Goal: Transaction & Acquisition: Purchase product/service

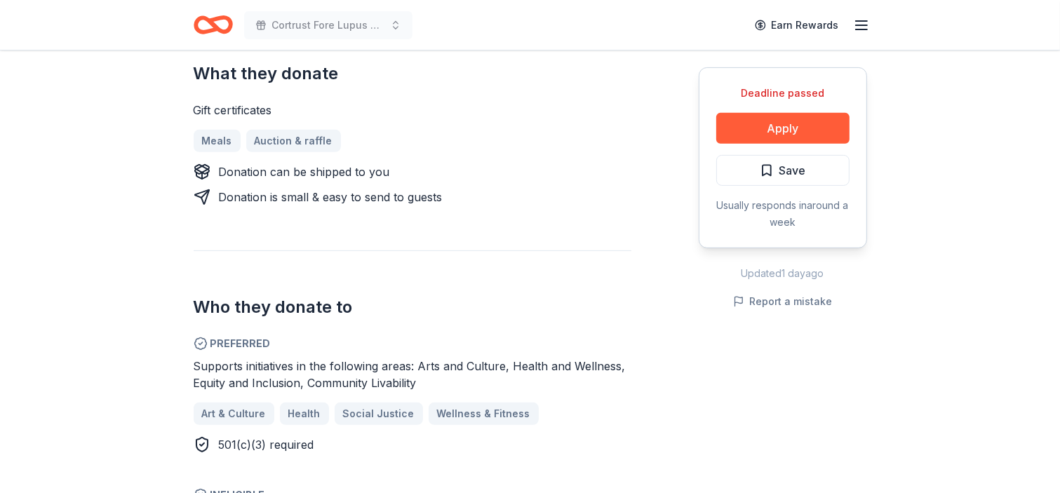
scroll to position [491, 0]
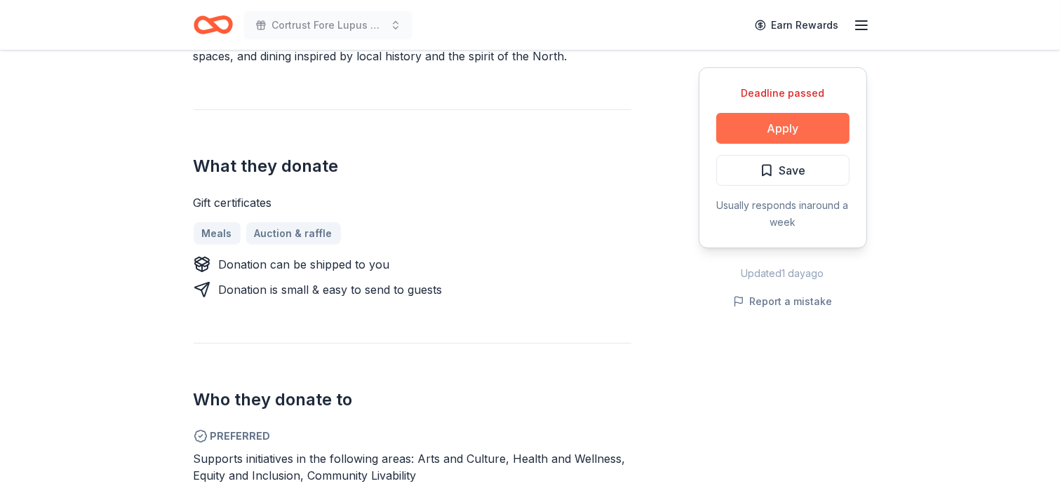
click at [781, 128] on button "Apply" at bounding box center [782, 128] width 133 height 31
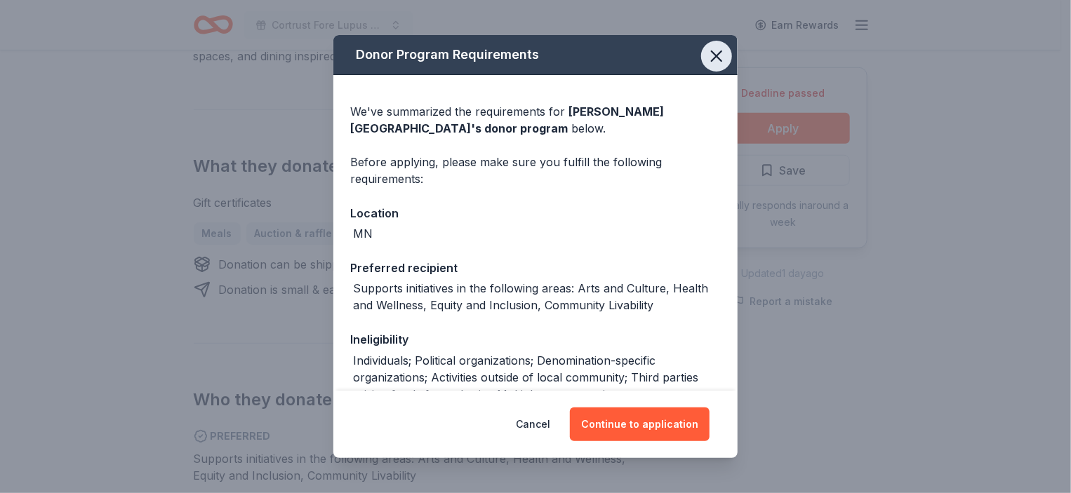
click at [711, 56] on icon "button" at bounding box center [716, 56] width 10 height 10
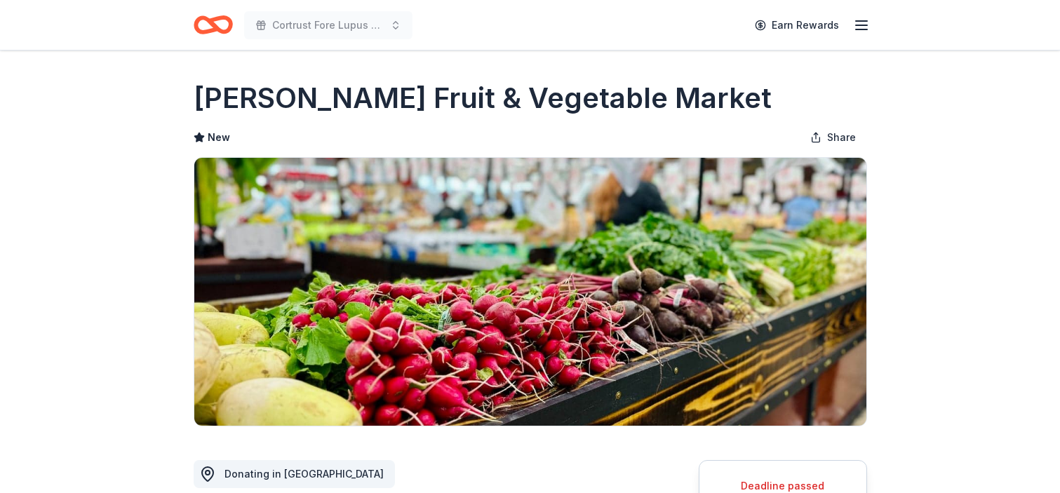
scroll to position [281, 0]
